Goal: Task Accomplishment & Management: Manage account settings

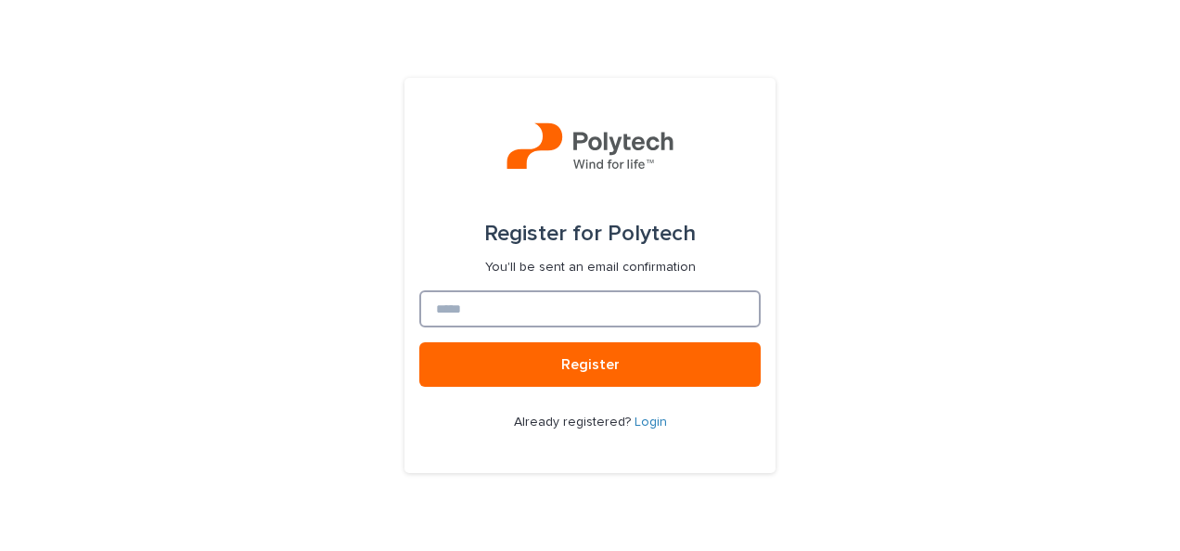
click at [493, 304] on input at bounding box center [589, 308] width 341 height 37
type input "**********"
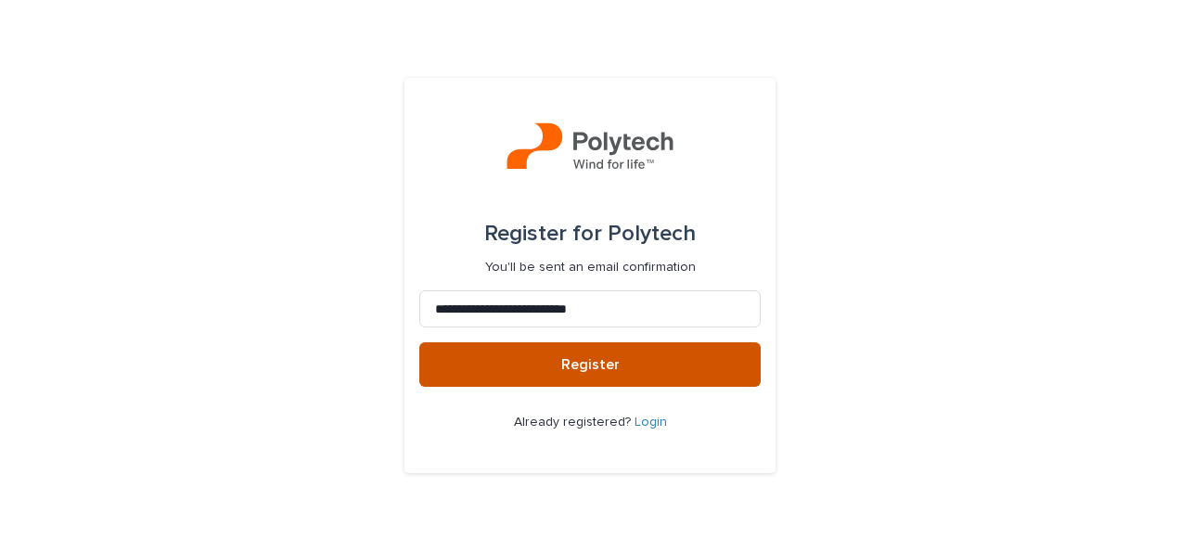
click at [569, 360] on span "Register" at bounding box center [590, 364] width 58 height 15
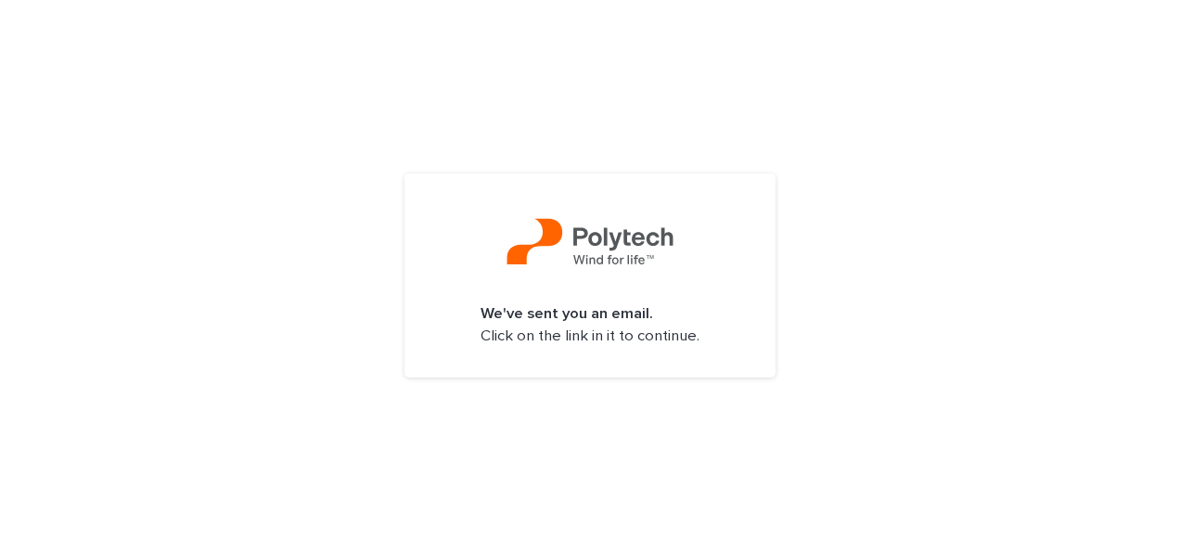
click at [630, 328] on p "We've sent you an email. Click on the link in it to continue." at bounding box center [590, 325] width 219 height 44
click at [603, 301] on form "We've sent you an email. Click on the link in it to continue." at bounding box center [589, 274] width 341 height 173
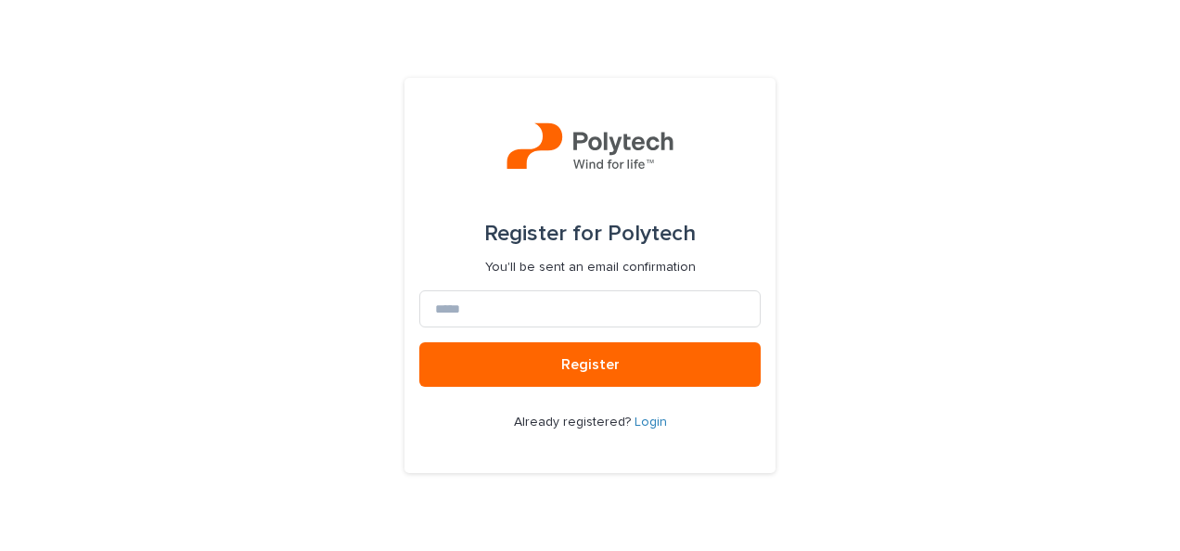
click at [644, 423] on link "Login" at bounding box center [651, 422] width 32 height 13
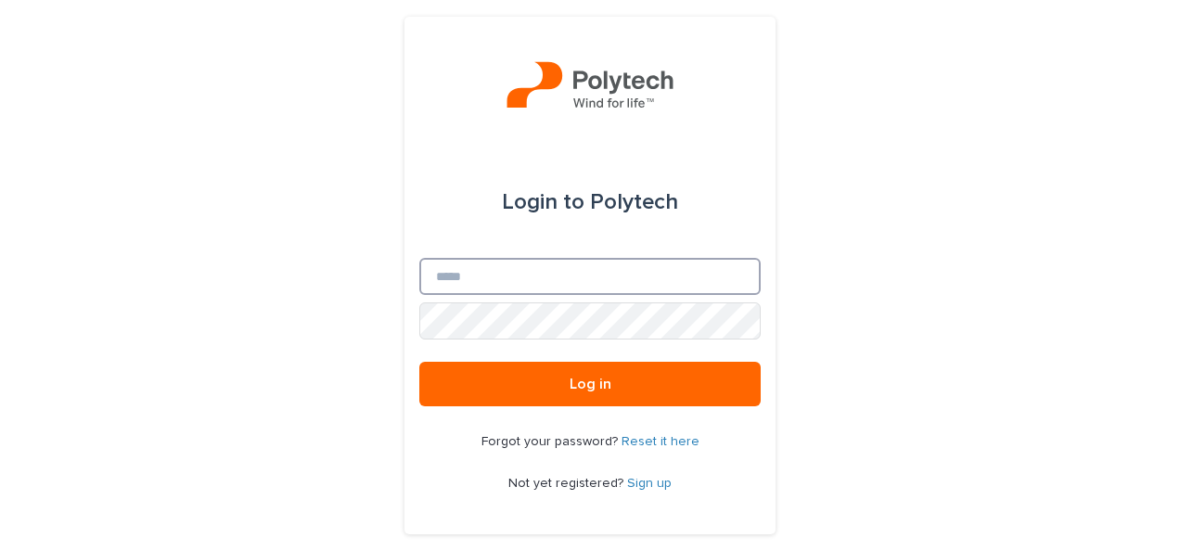
click at [557, 274] on input "Email" at bounding box center [589, 276] width 341 height 37
type input "**********"
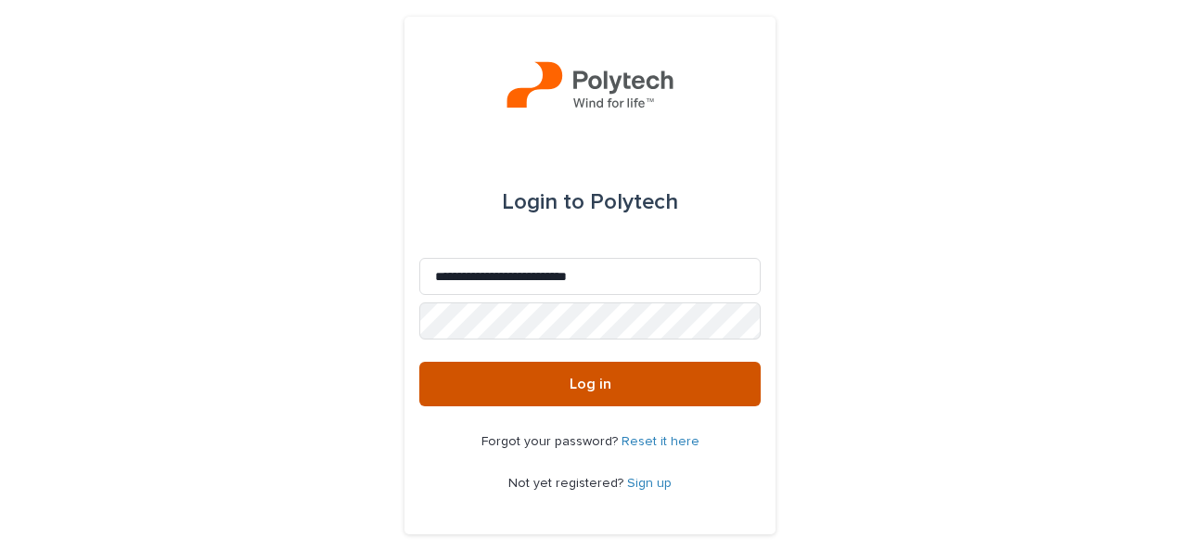
click at [629, 386] on button "Log in" at bounding box center [589, 384] width 341 height 45
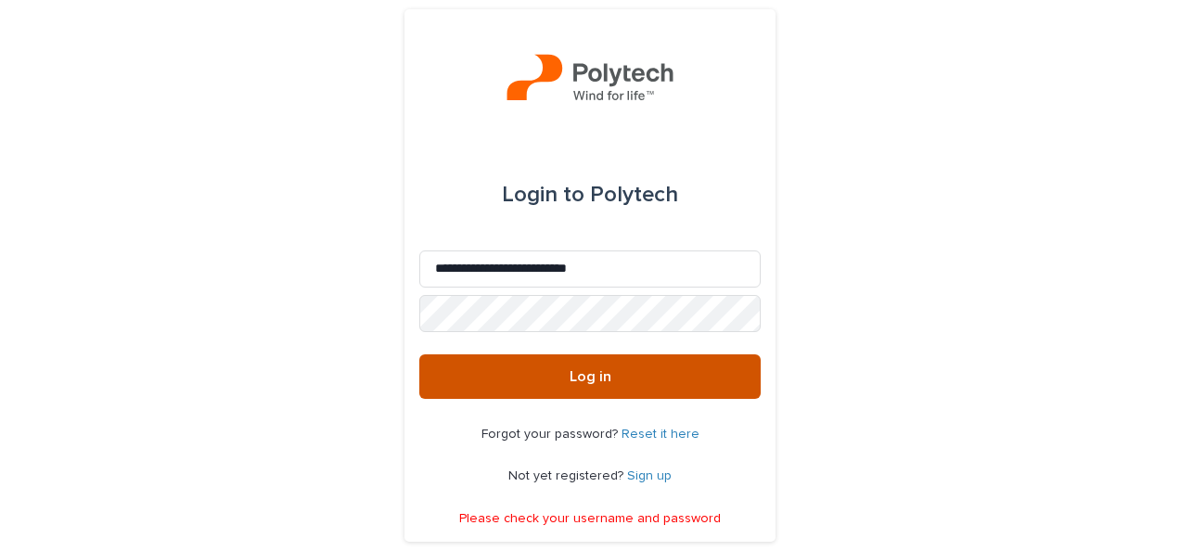
click at [597, 367] on button "Log in" at bounding box center [589, 376] width 341 height 45
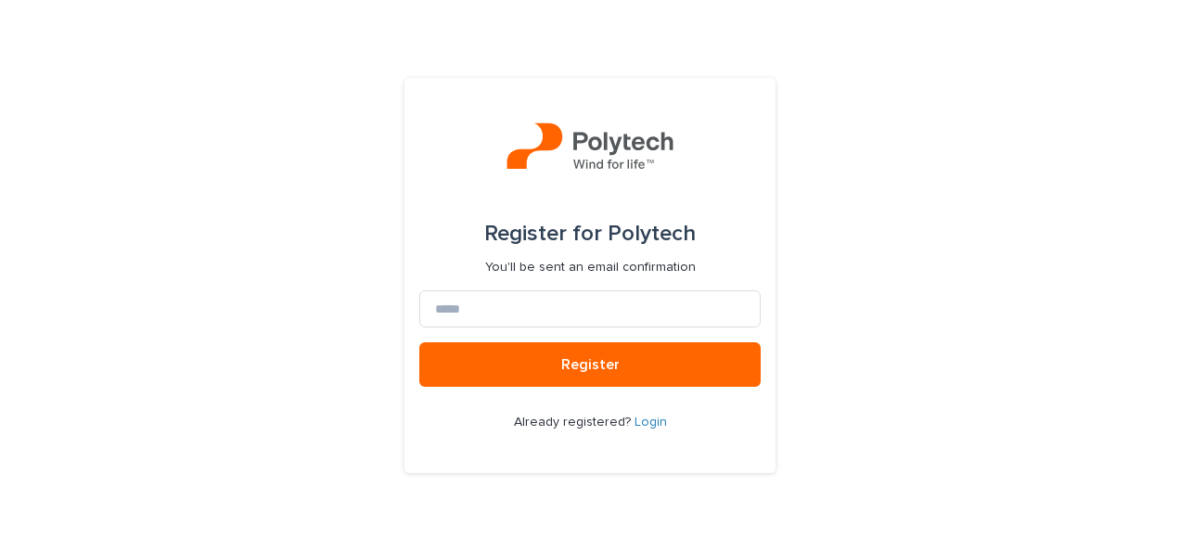
click at [655, 419] on link "Login" at bounding box center [651, 422] width 32 height 13
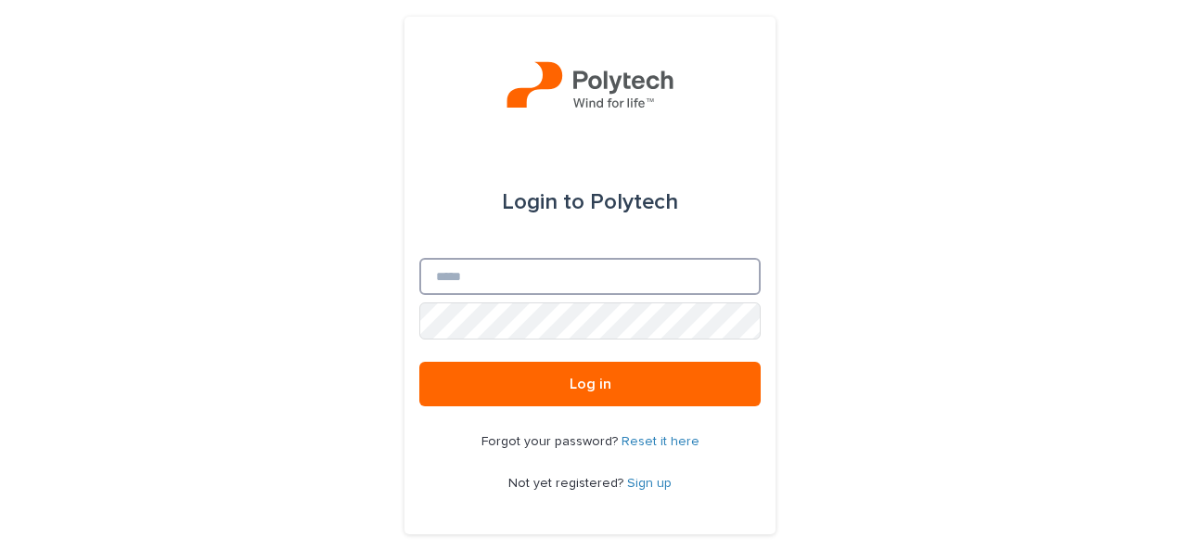
click at [610, 275] on input "Email" at bounding box center [589, 276] width 341 height 37
type input "**********"
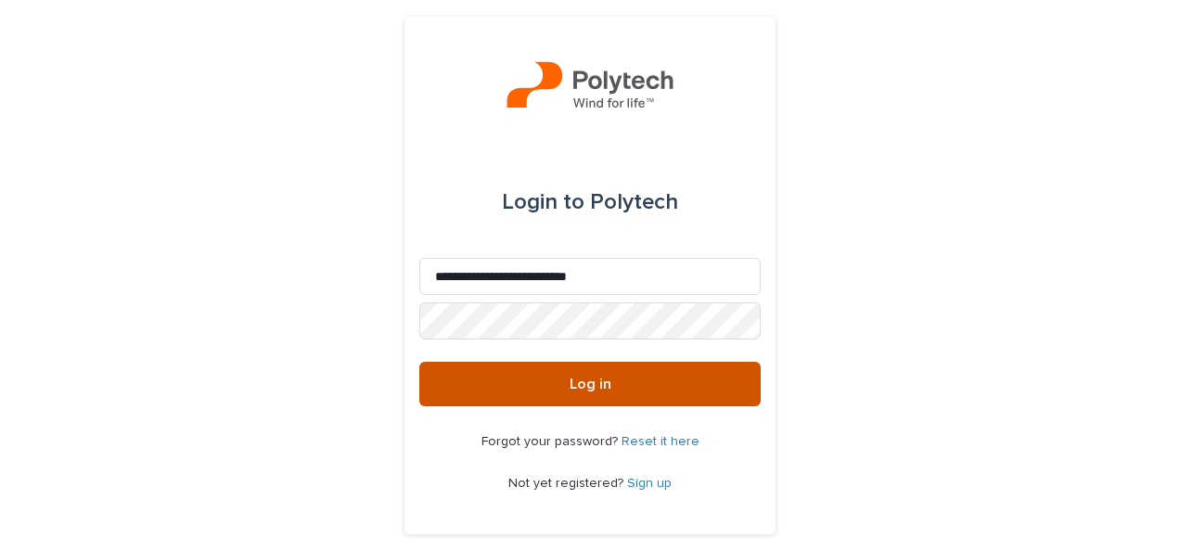
click at [596, 379] on span "Log in" at bounding box center [591, 384] width 42 height 15
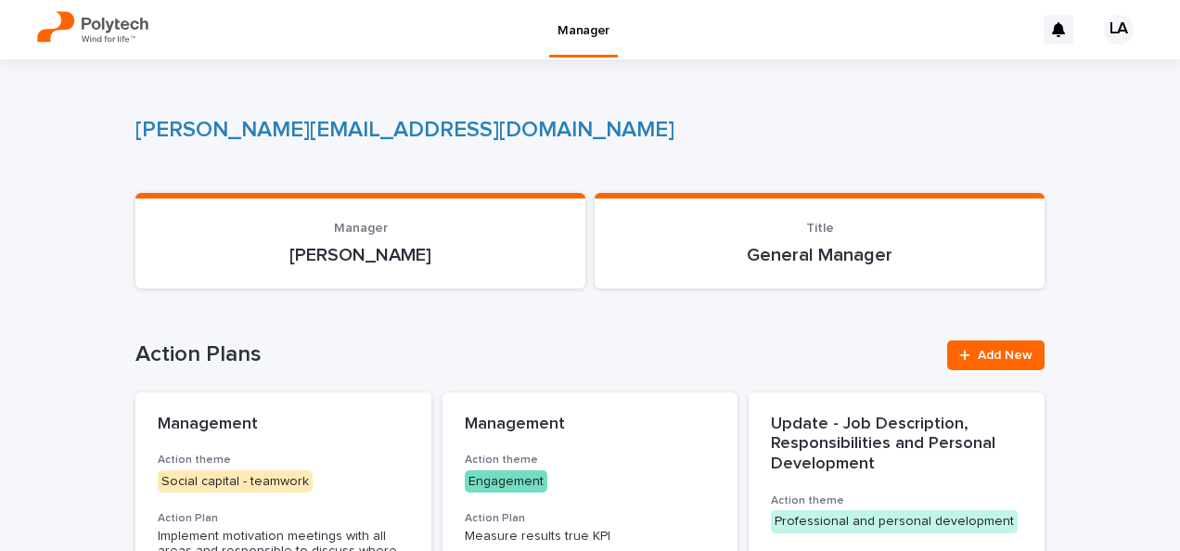
click at [392, 251] on p "[PERSON_NAME]" at bounding box center [360, 255] width 405 height 22
click at [285, 241] on div "[PERSON_NAME]" at bounding box center [360, 253] width 405 height 26
